Goal: Task Accomplishment & Management: Manage account settings

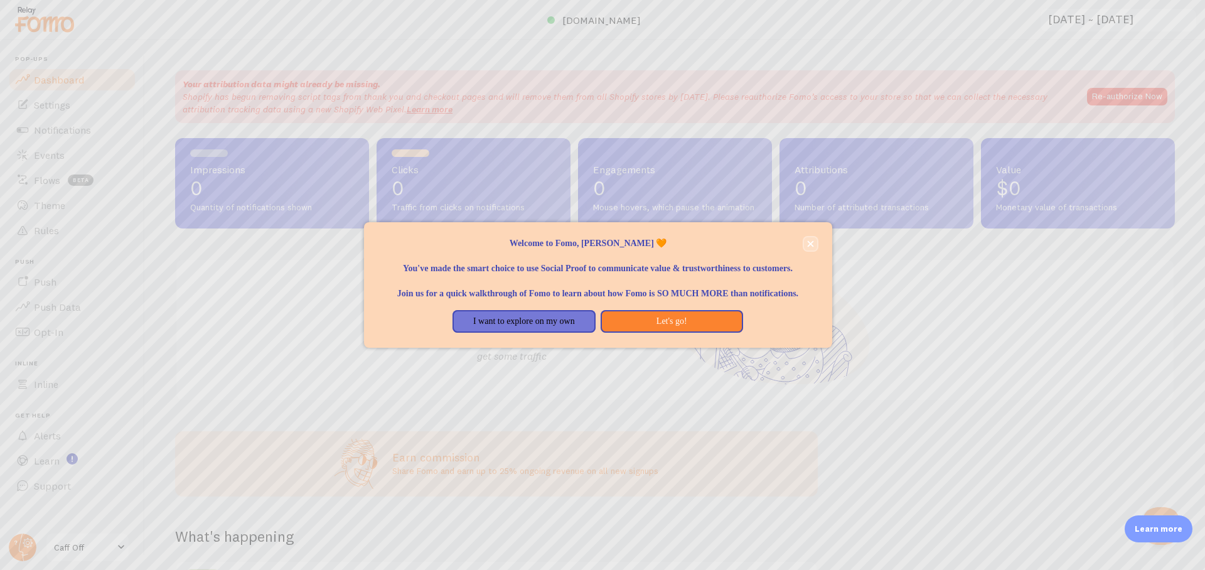
click at [813, 237] on button "close," at bounding box center [810, 243] width 13 height 13
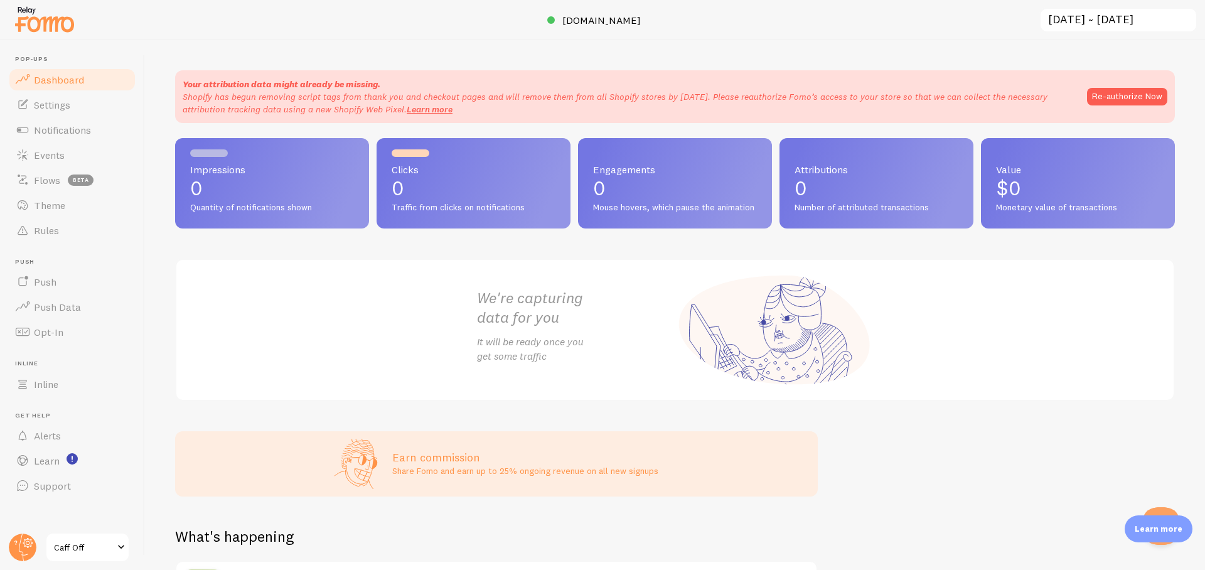
click at [91, 544] on span "Caff Off" at bounding box center [84, 547] width 60 height 15
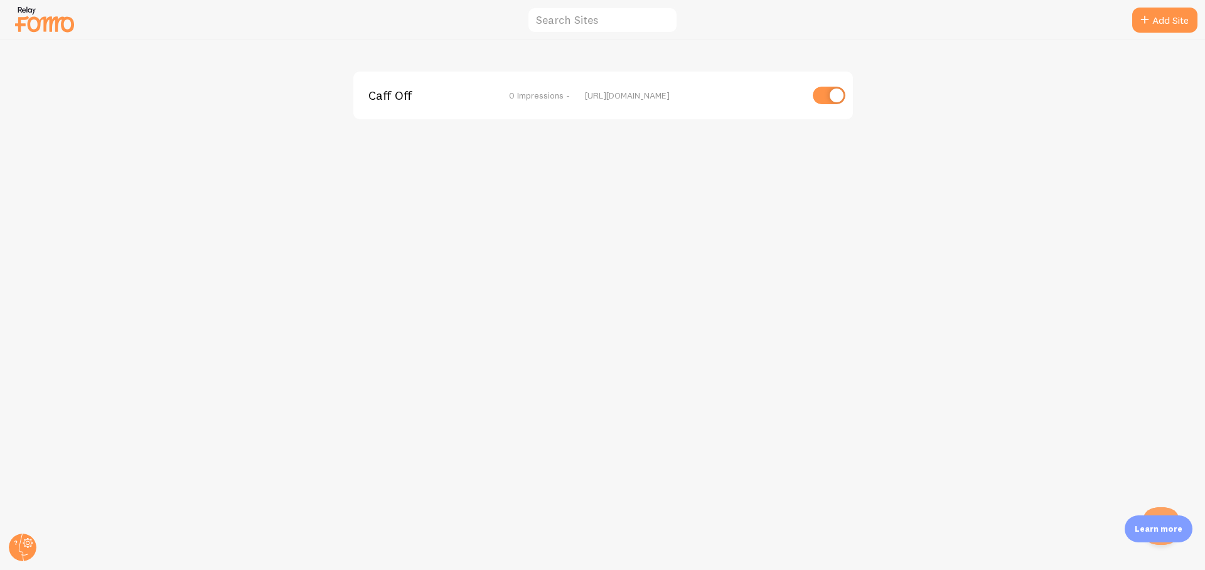
click at [827, 100] on input "checkbox" at bounding box center [828, 96] width 33 height 18
checkbox input "false"
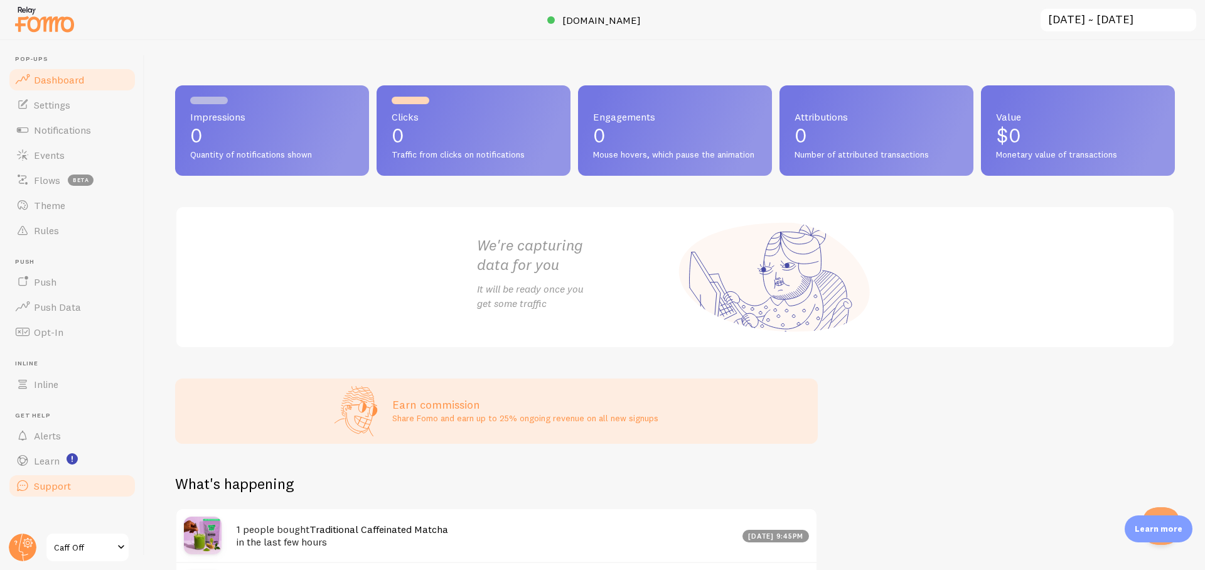
click at [51, 484] on span "Support" at bounding box center [52, 485] width 37 height 13
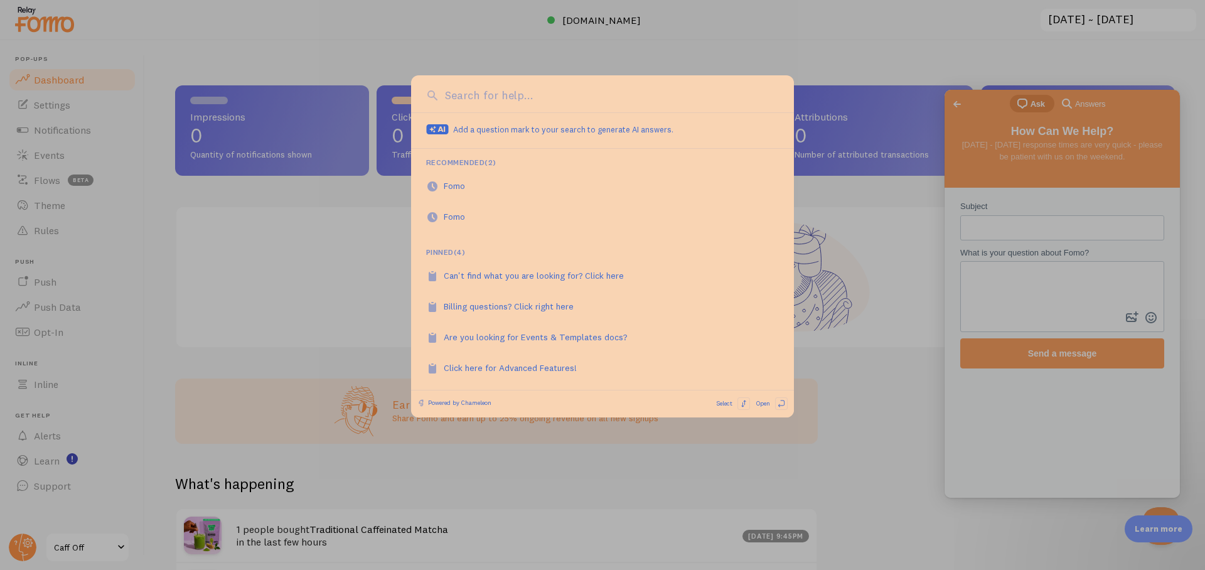
click at [64, 492] on div at bounding box center [602, 285] width 1205 height 570
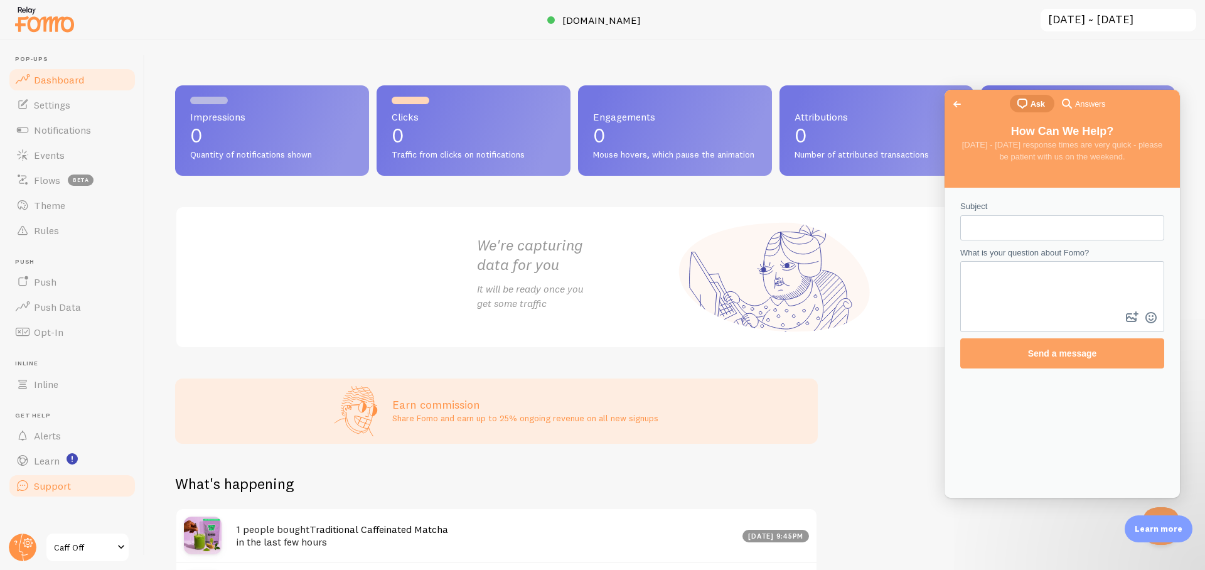
click at [55, 486] on span "Support" at bounding box center [52, 485] width 37 height 13
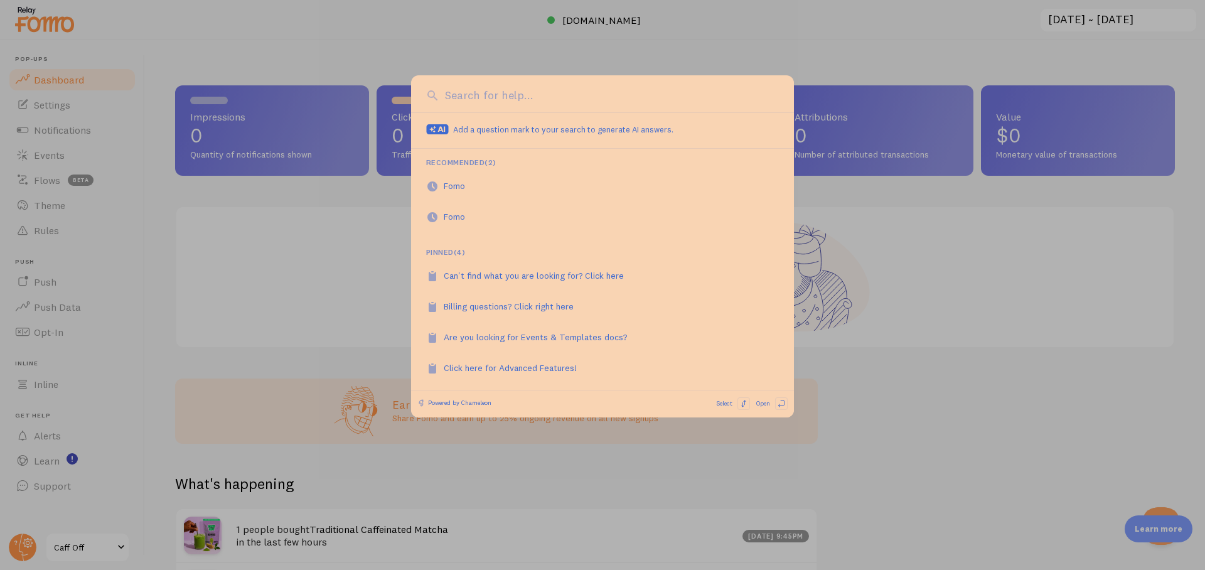
drag, startPoint x: 968, startPoint y: 379, endPoint x: 980, endPoint y: 380, distance: 11.9
click at [980, 380] on div at bounding box center [602, 285] width 1205 height 570
